Goal: Information Seeking & Learning: Check status

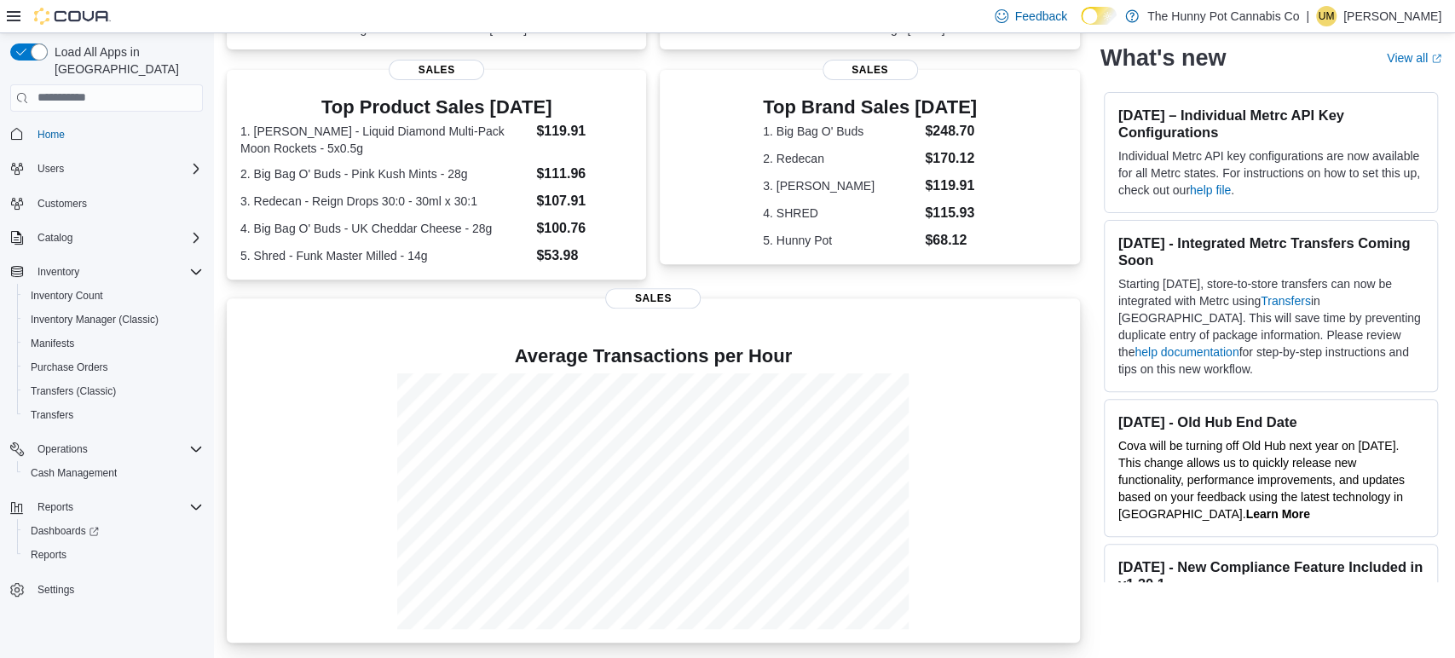
scroll to position [336, 0]
click at [46, 548] on span "Reports" at bounding box center [49, 555] width 36 height 14
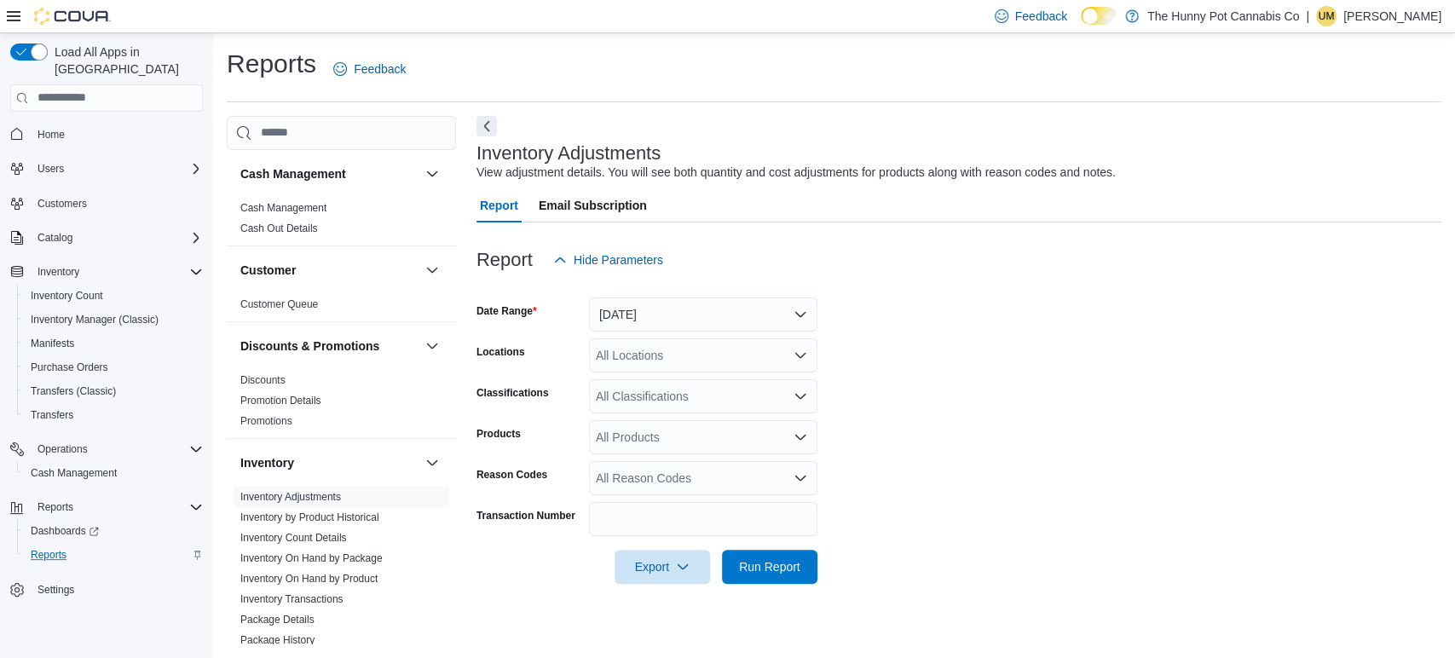
click at [670, 344] on div "All Locations" at bounding box center [703, 355] width 228 height 34
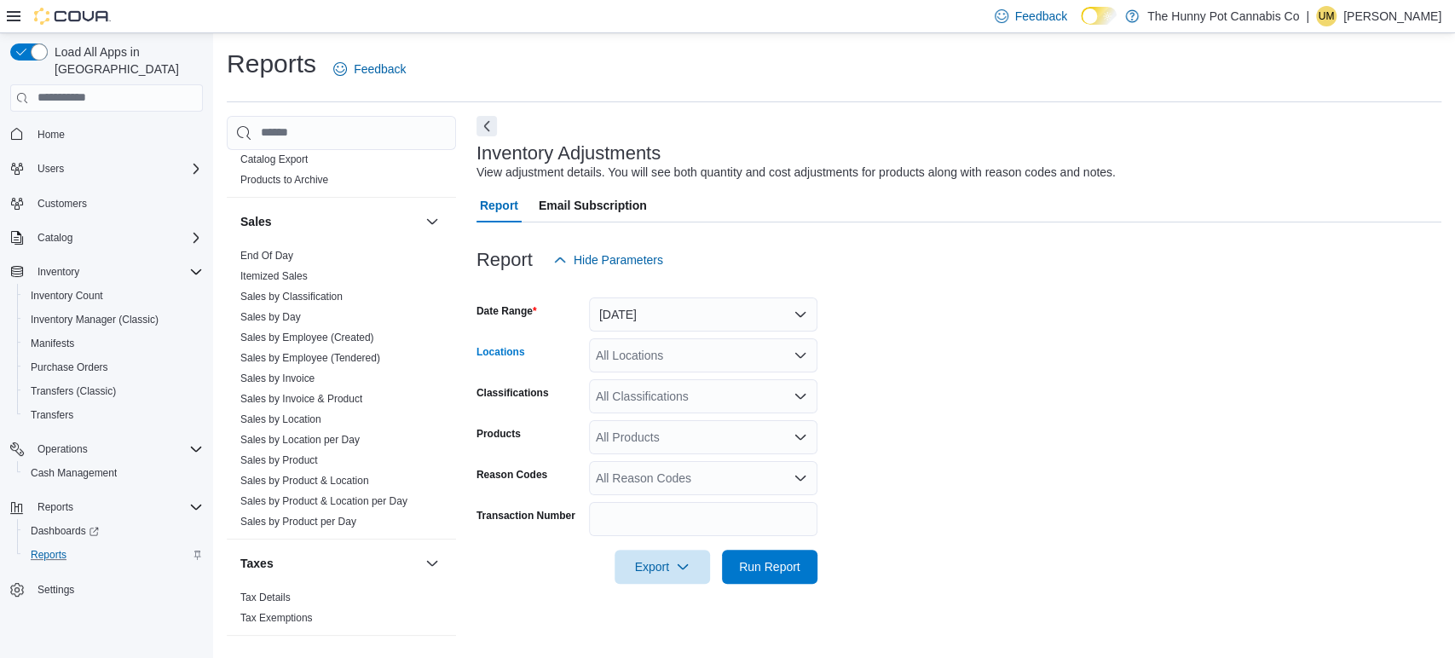
scroll to position [886, 0]
click at [290, 313] on link "Sales by Day" at bounding box center [270, 318] width 61 height 12
click at [720, 350] on div "All Locations" at bounding box center [703, 355] width 228 height 34
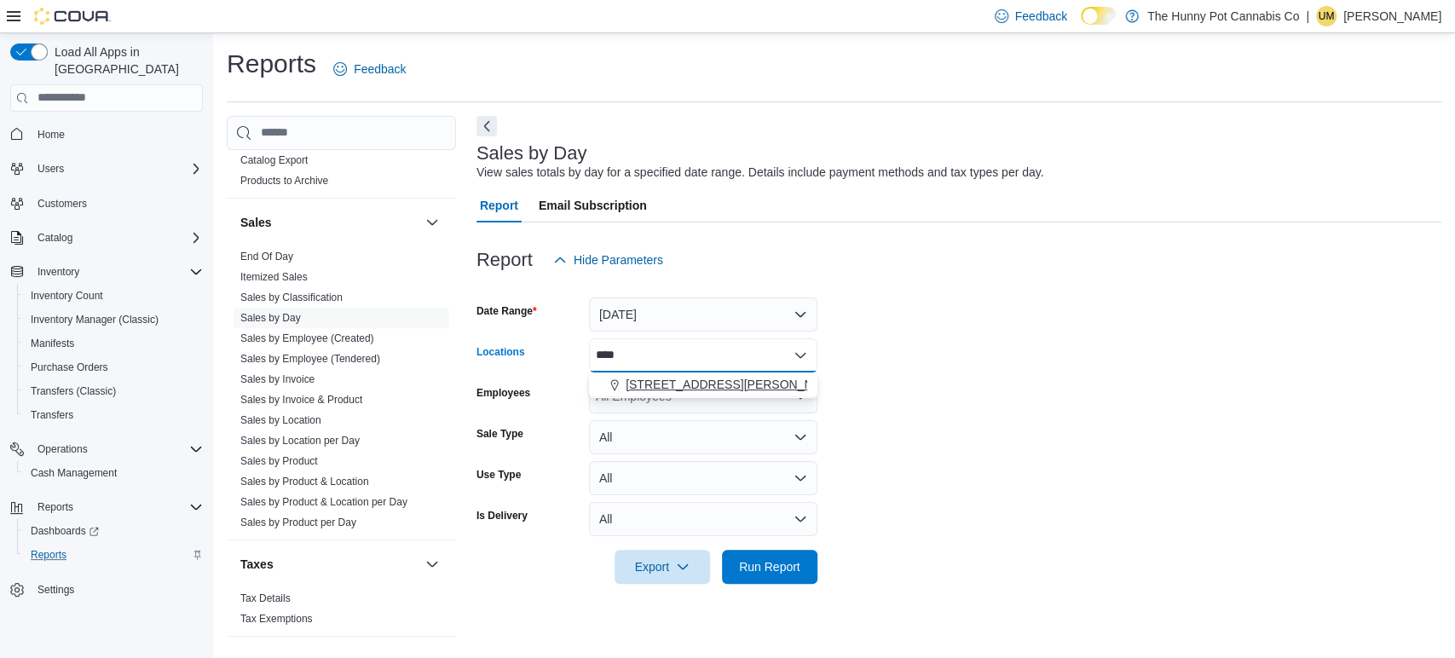
type input "****"
click at [699, 381] on span "[STREET_ADDRESS][PERSON_NAME][PERSON_NAME]" at bounding box center [783, 384] width 315 height 17
drag, startPoint x: 1044, startPoint y: 382, endPoint x: 762, endPoint y: 321, distance: 288.6
click at [762, 321] on form "Date Range [DATE] Locations [STREET_ADDRESS][PERSON_NAME][PERSON_NAME] Employee…" at bounding box center [959, 430] width 965 height 307
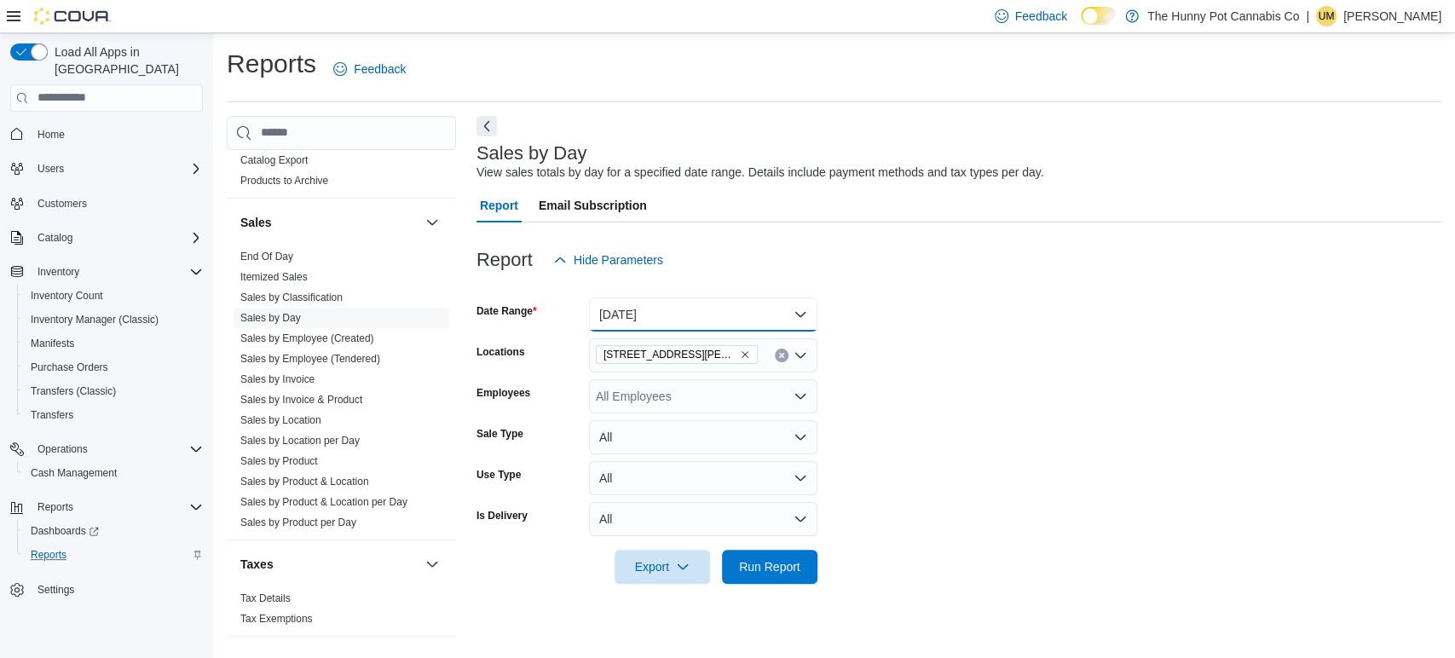
click at [762, 321] on button "[DATE]" at bounding box center [703, 315] width 228 height 34
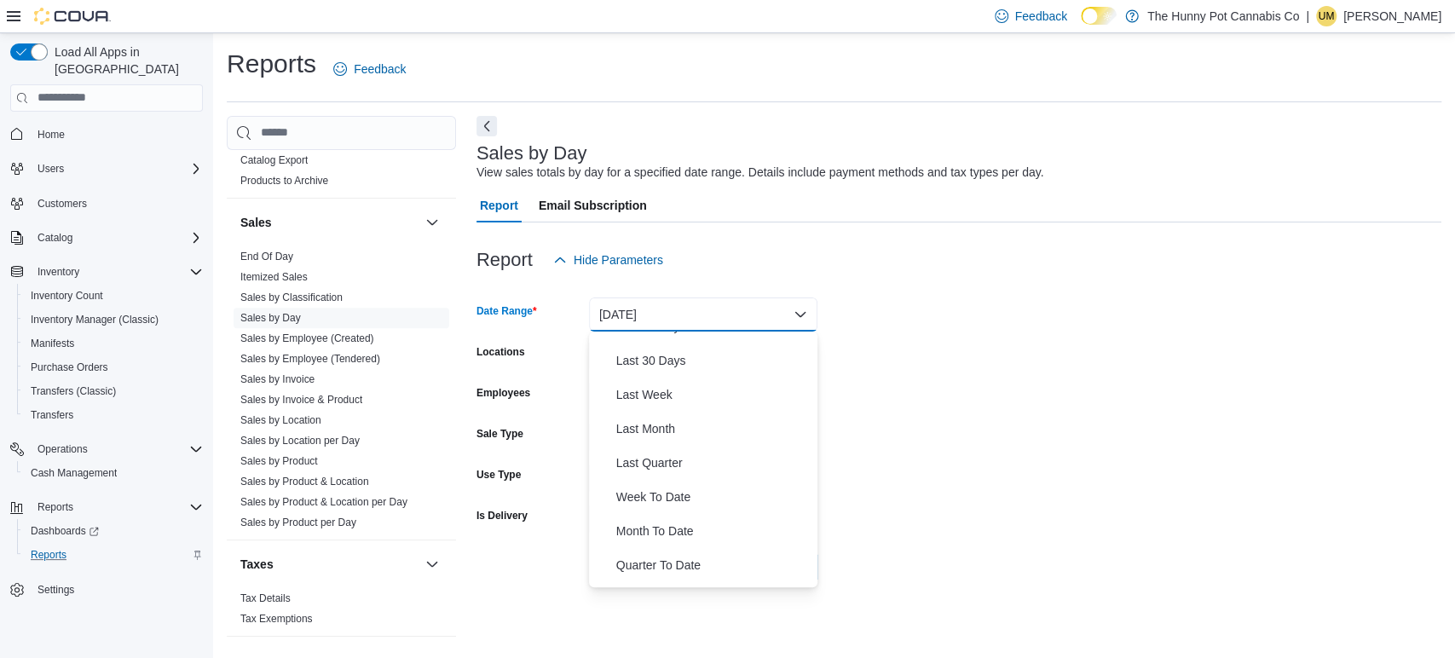
scroll to position [255, 0]
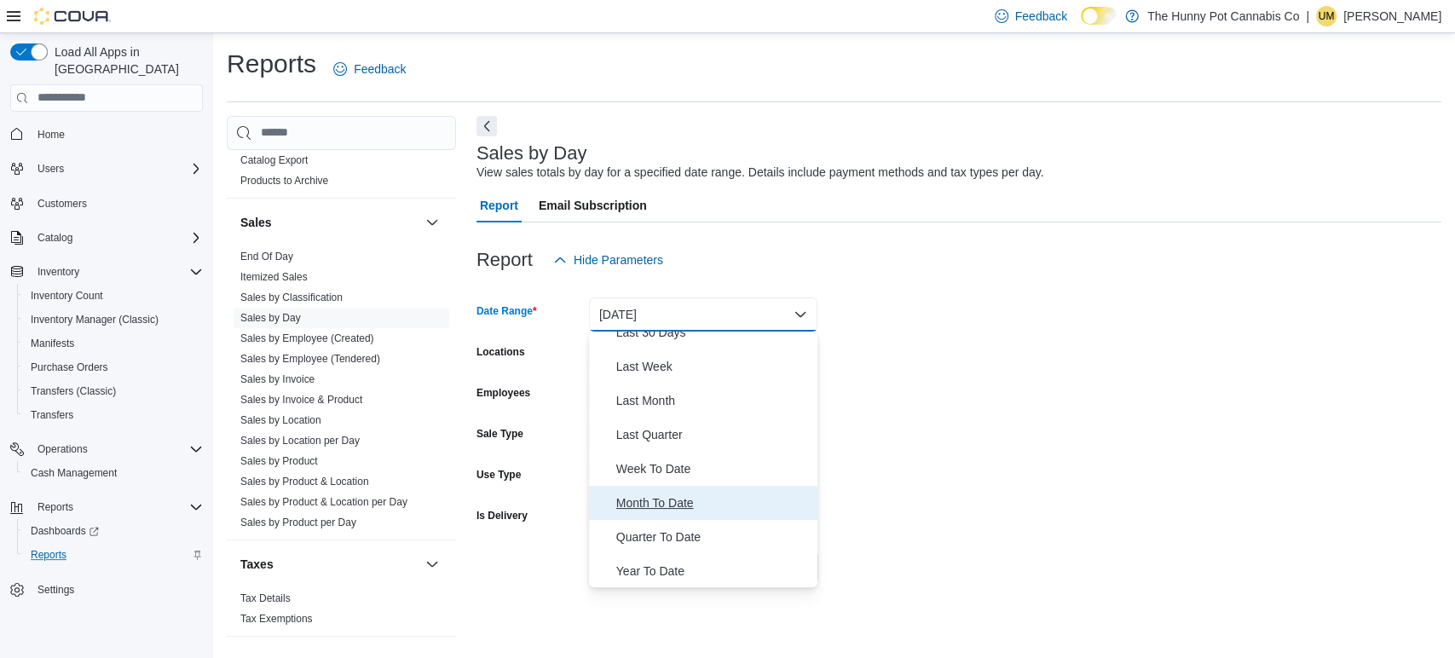
click at [649, 493] on span "Month To Date" at bounding box center [713, 503] width 194 height 20
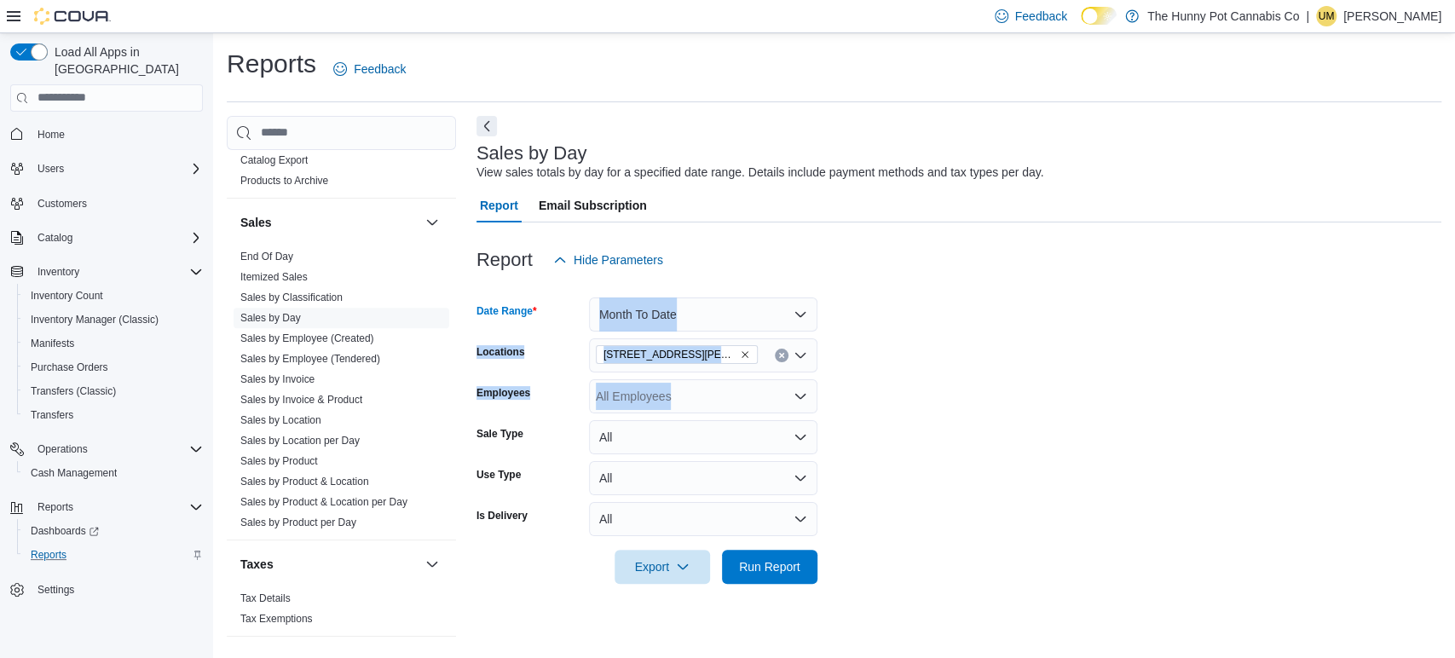
click at [967, 474] on form "Date Range Month To Date Locations [STREET_ADDRESS][PERSON_NAME][PERSON_NAME] E…" at bounding box center [959, 430] width 965 height 307
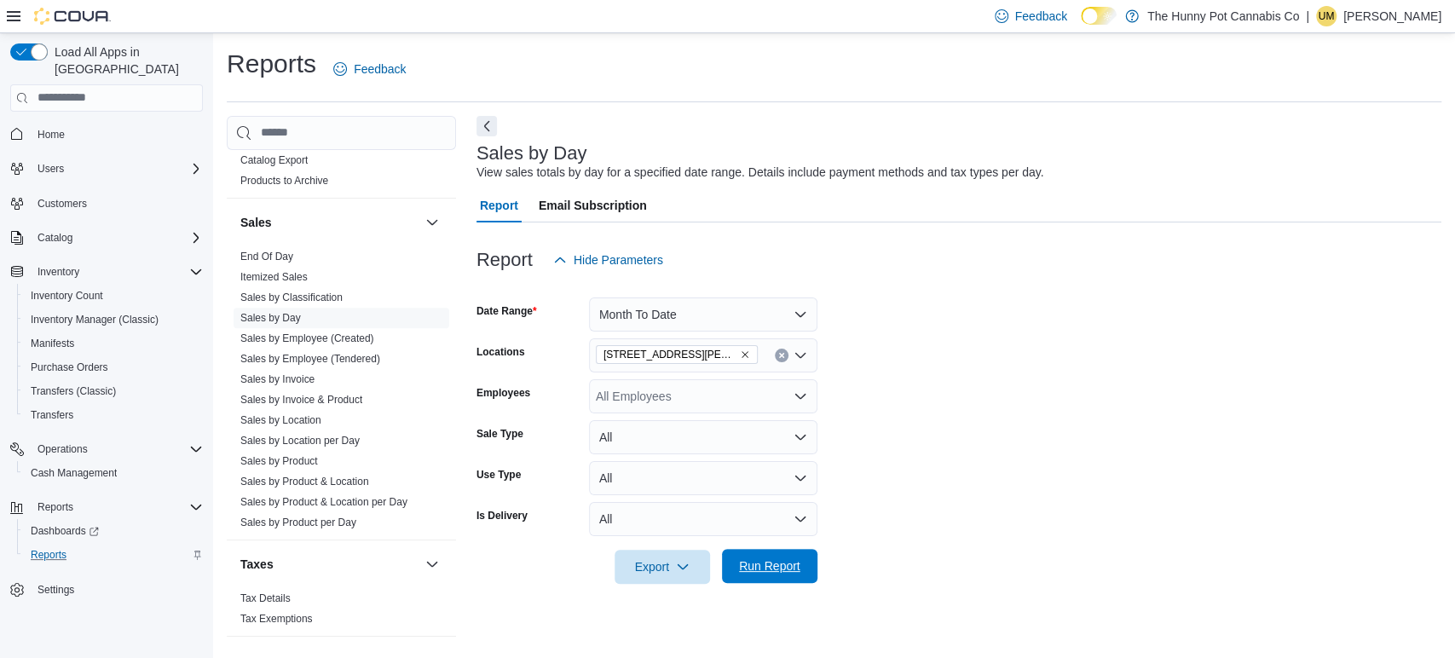
click at [778, 571] on span "Run Report" at bounding box center [769, 566] width 61 height 17
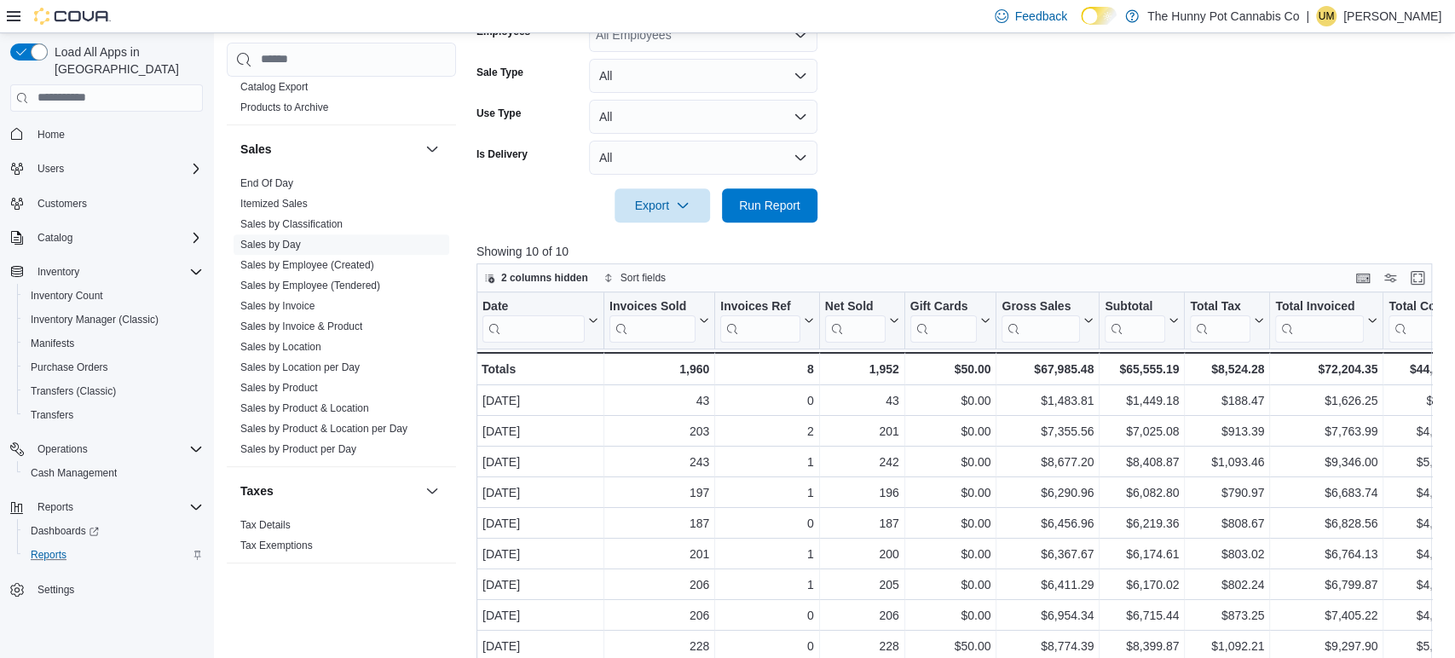
scroll to position [363, 0]
